Goal: Go to known website: Go to known website

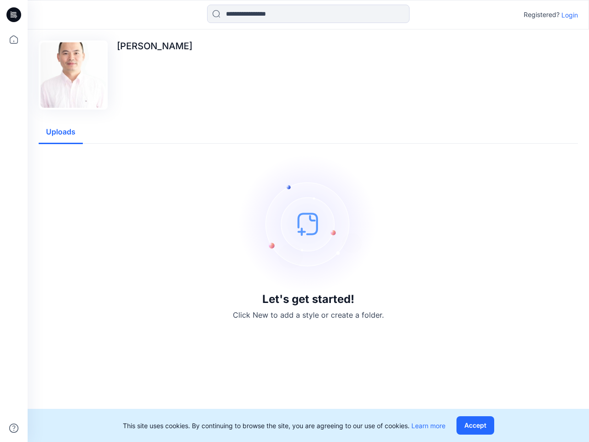
click at [294, 221] on img at bounding box center [308, 224] width 138 height 138
click at [14, 15] on icon at bounding box center [15, 15] width 4 height 0
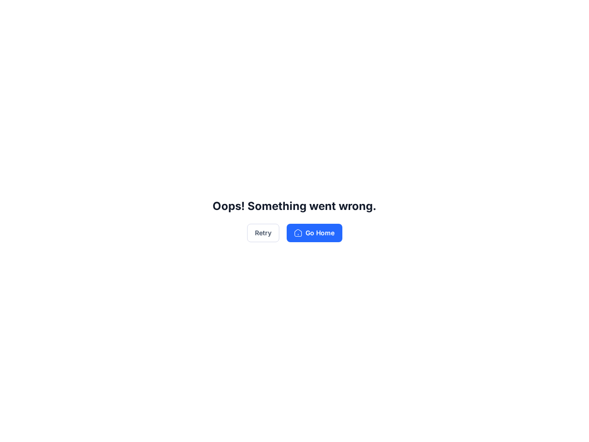
click at [14, 428] on div "Oops! Something went wrong. Retry Go Home" at bounding box center [294, 221] width 589 height 442
click at [308, 14] on div "Oops! Something went wrong. Retry Go Home" at bounding box center [294, 221] width 589 height 442
click at [570, 15] on div "Oops! Something went wrong. Retry Go Home" at bounding box center [294, 221] width 589 height 442
click at [61, 132] on div "Oops! Something went wrong. Retry Go Home" at bounding box center [294, 221] width 589 height 442
click at [477, 425] on div "Oops! Something went wrong. Retry Go Home" at bounding box center [294, 221] width 589 height 442
